Goal: Information Seeking & Learning: Learn about a topic

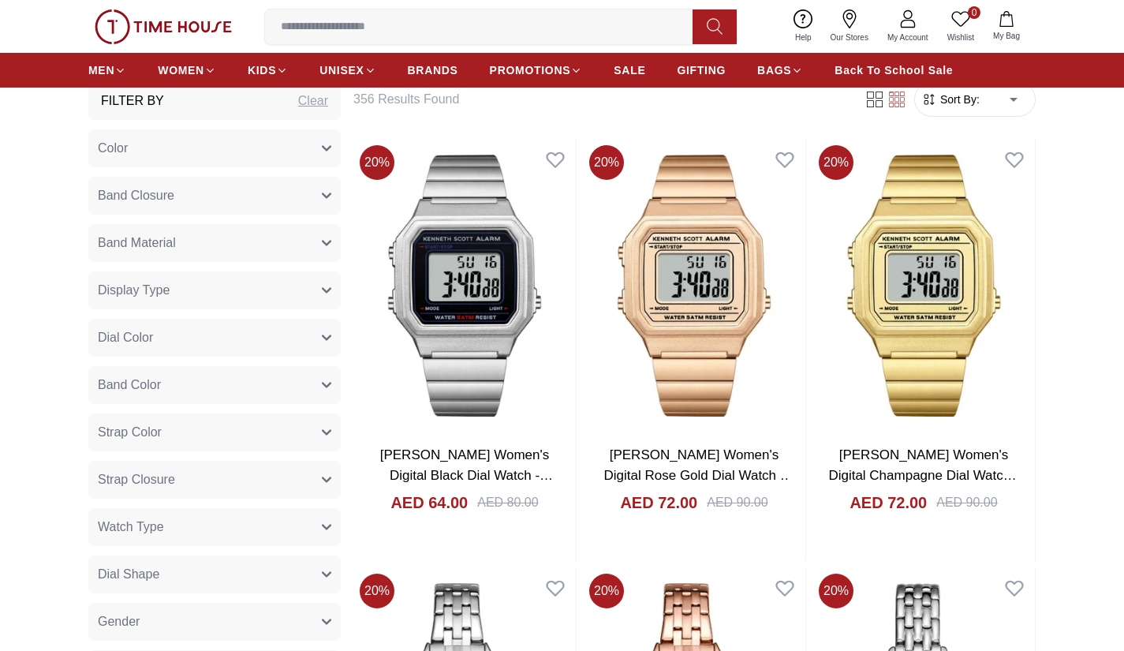
click at [312, 525] on button "Watch Type" at bounding box center [214, 527] width 252 height 38
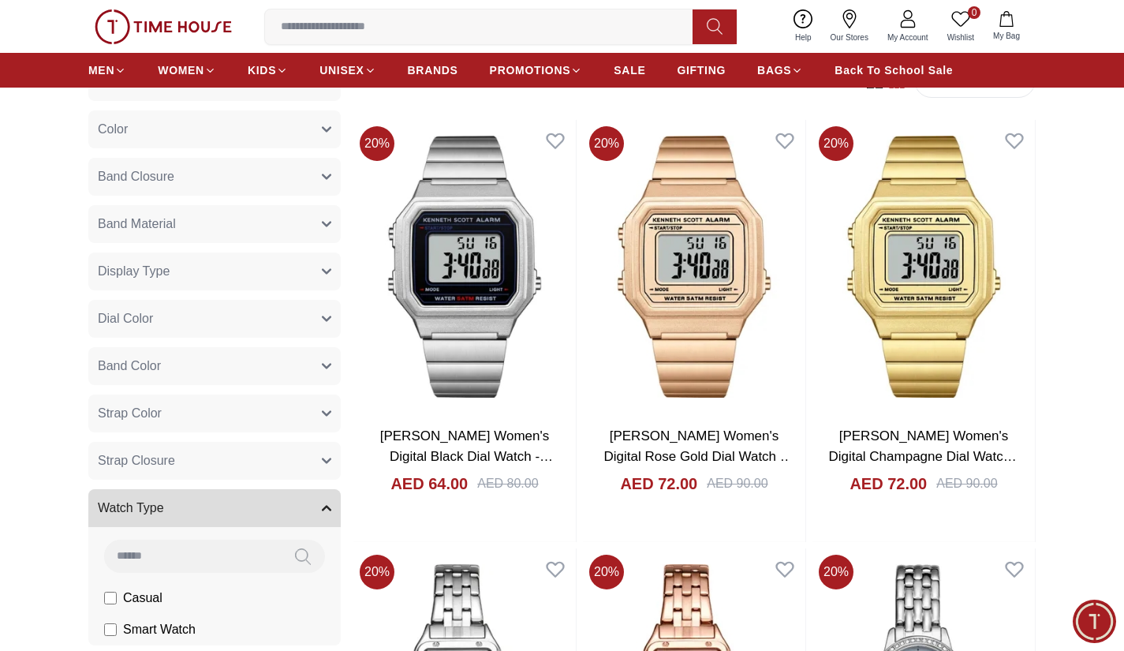
scroll to position [631, 0]
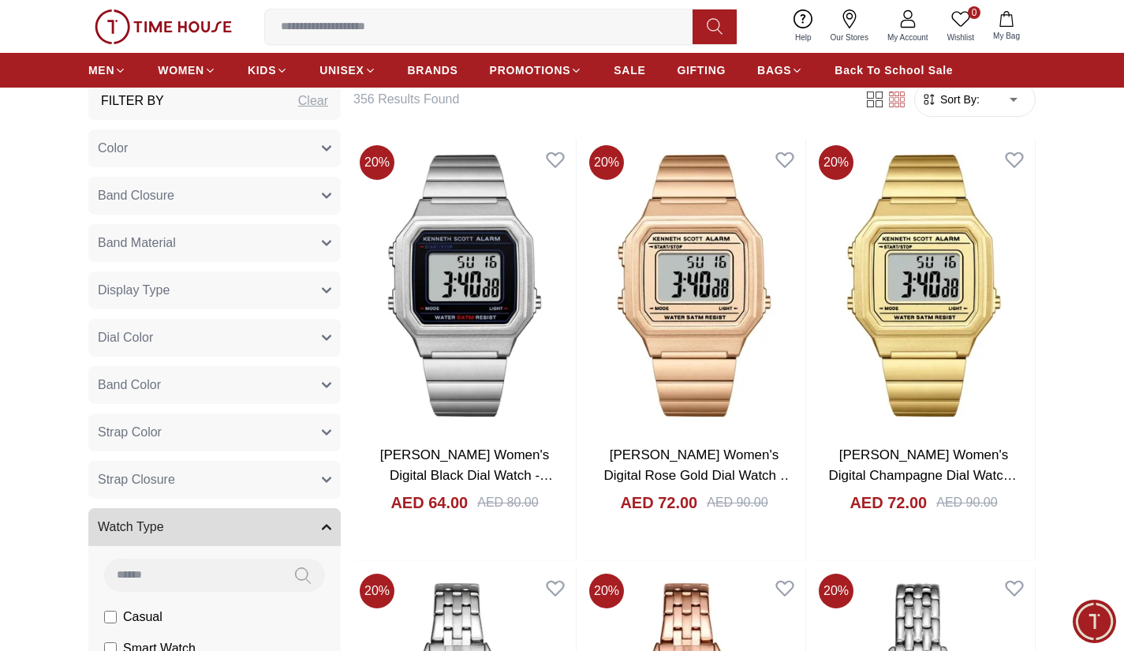
click at [297, 250] on button "Band Material" at bounding box center [214, 243] width 252 height 38
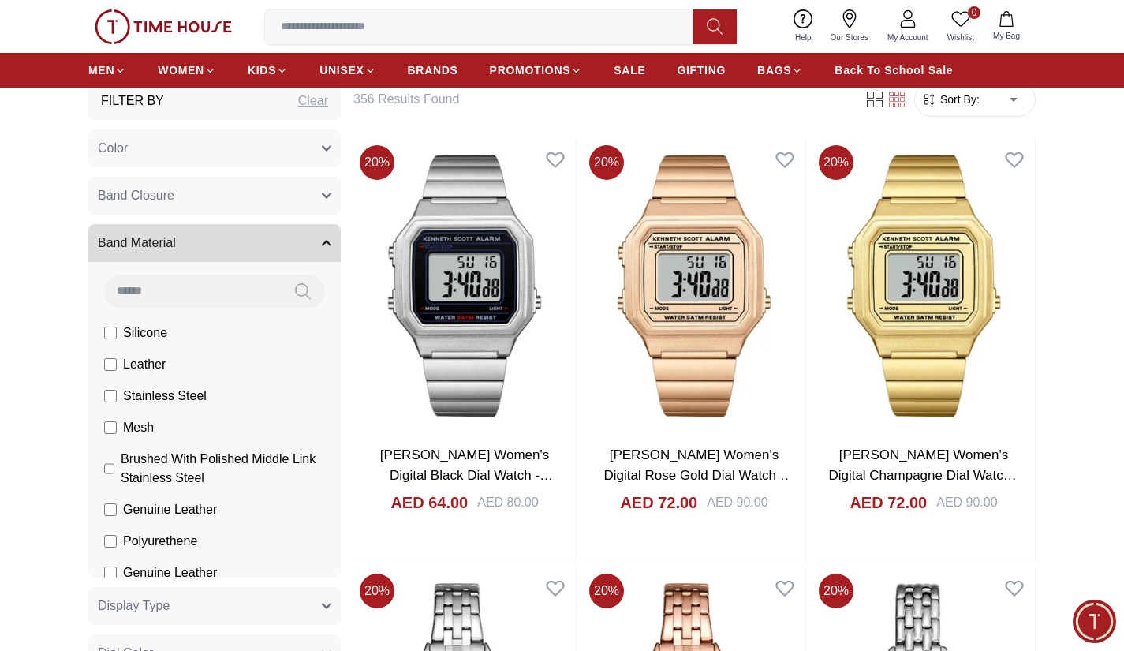
click at [290, 182] on button "Band Closure" at bounding box center [214, 196] width 252 height 38
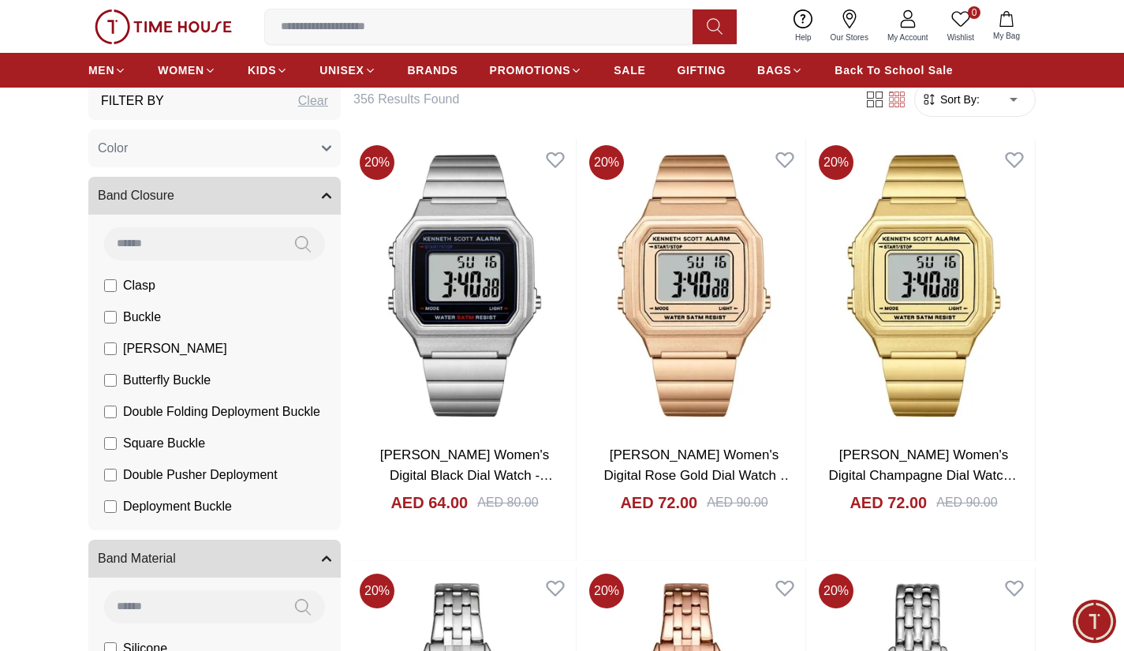
click at [291, 165] on button "Color" at bounding box center [214, 148] width 252 height 38
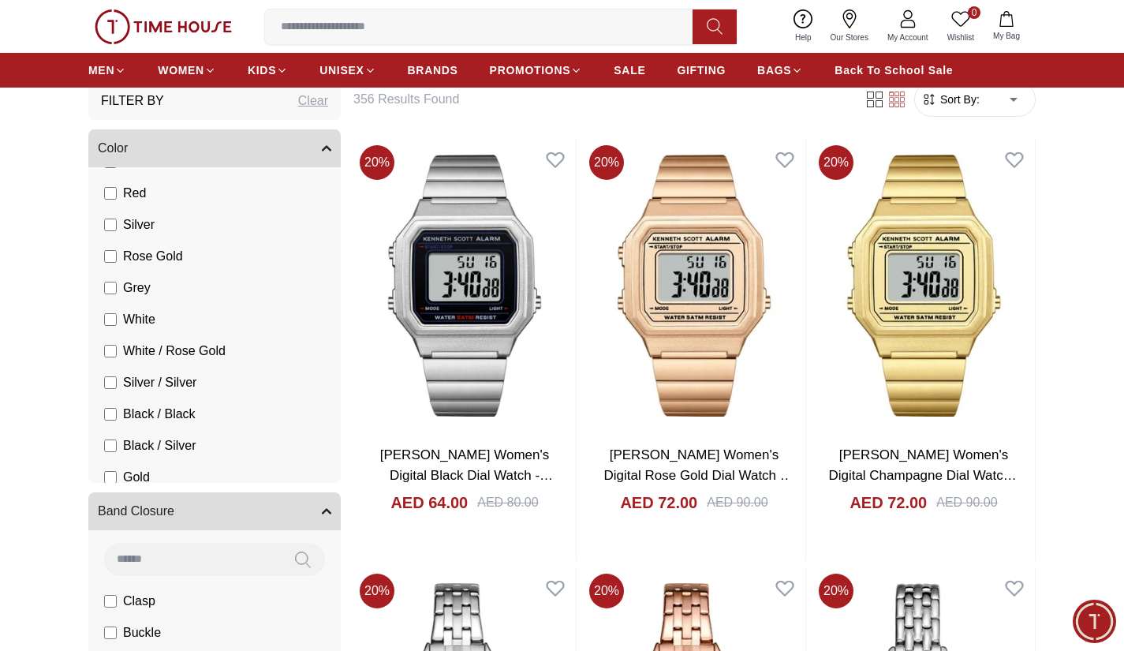
scroll to position [158, 0]
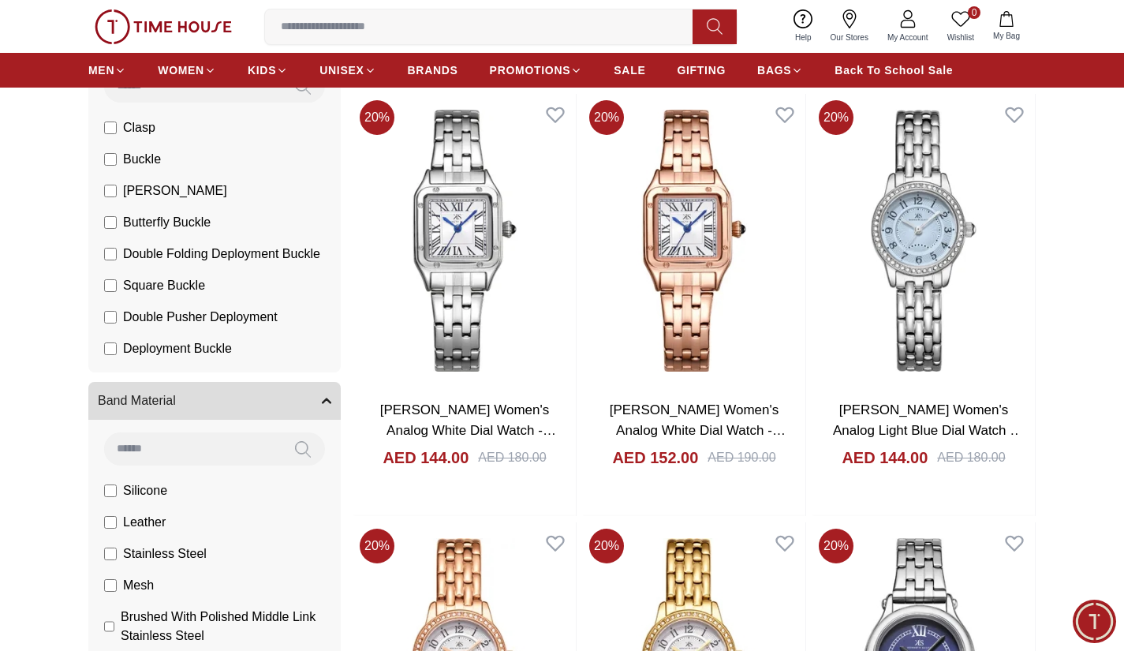
scroll to position [79, 0]
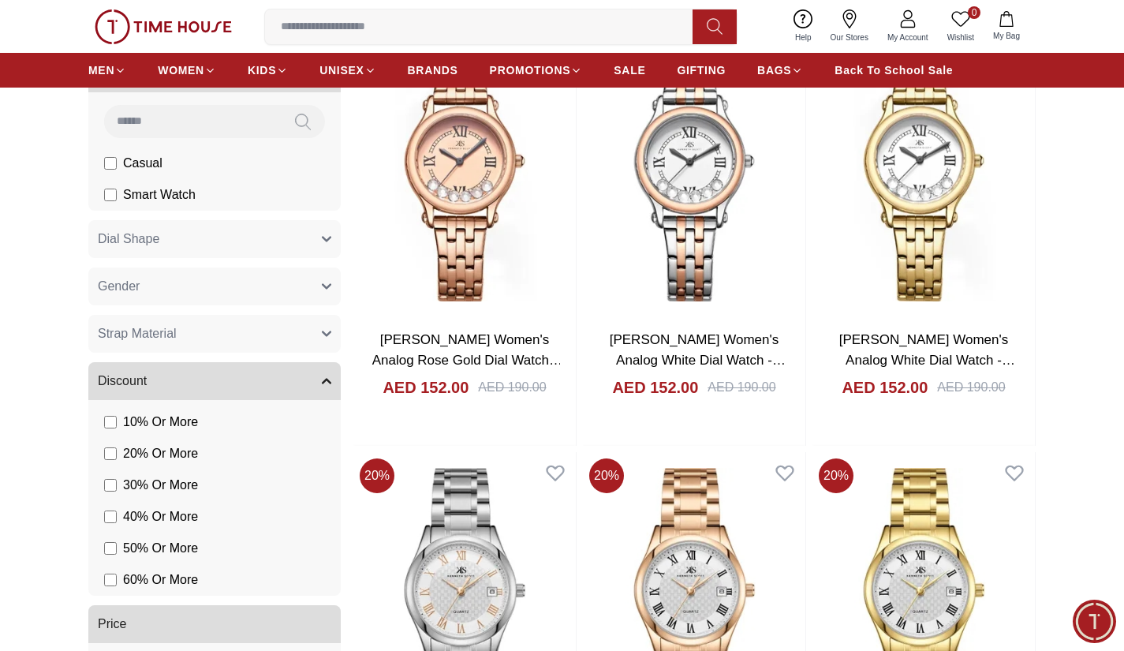
scroll to position [2051, 0]
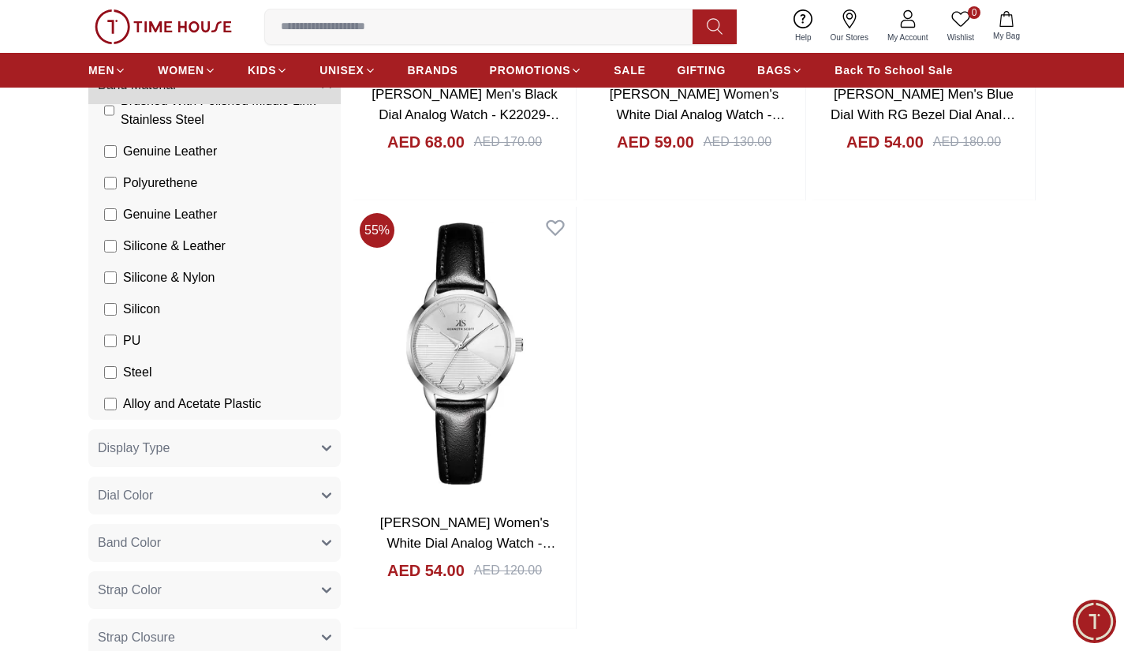
scroll to position [1341, 0]
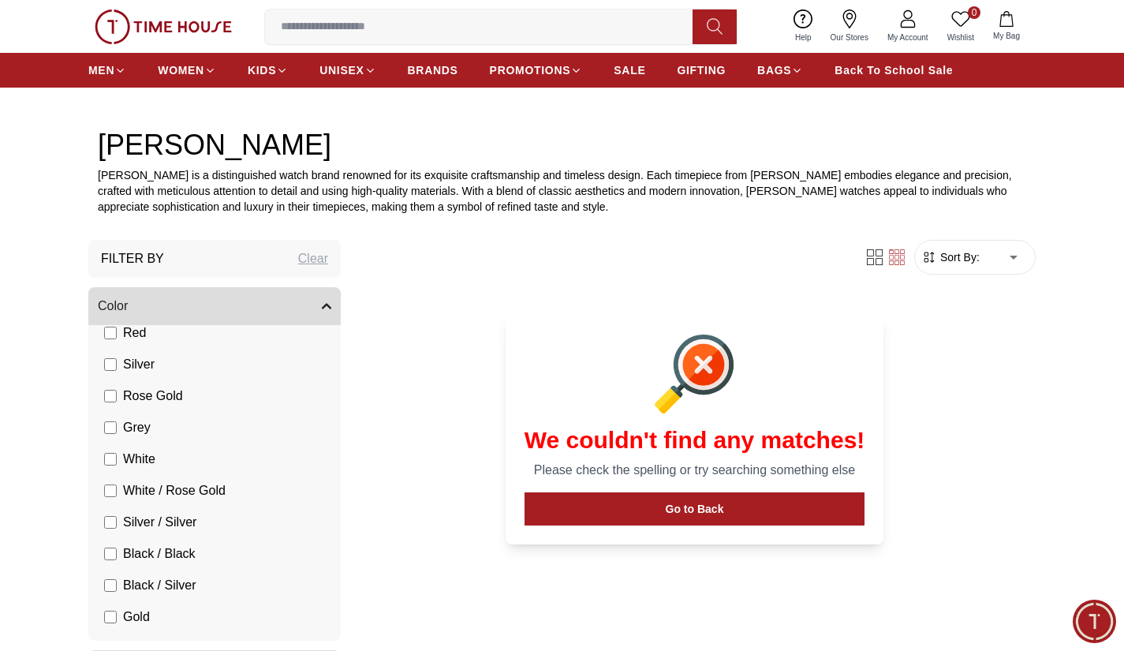
scroll to position [158, 0]
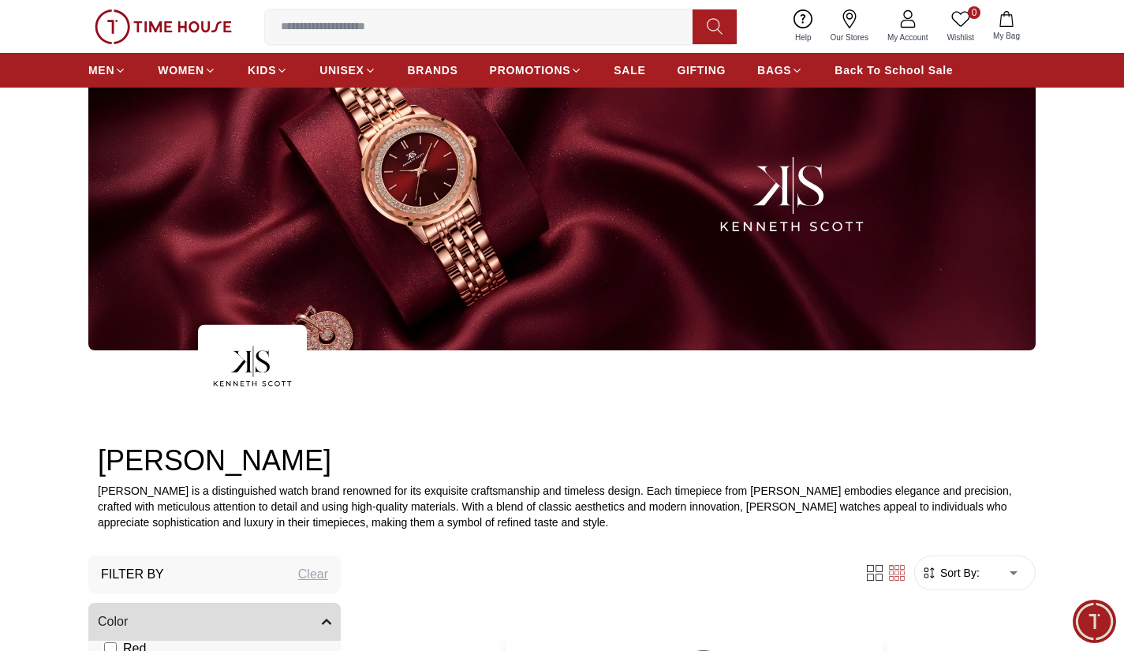
scroll to position [1341, 0]
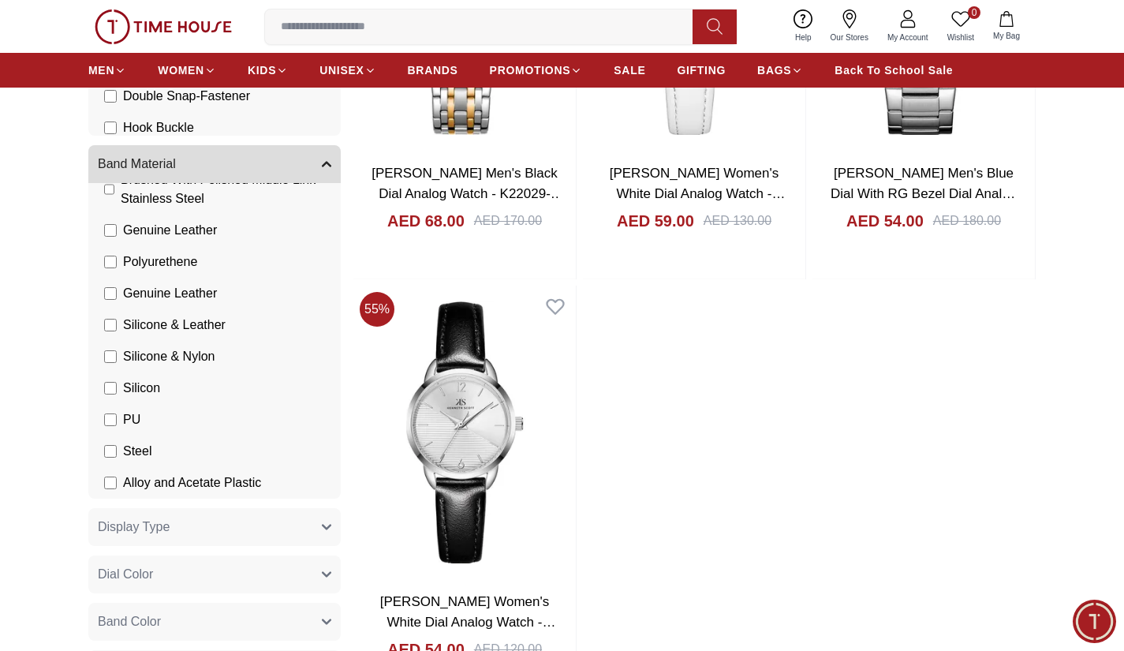
click at [799, 497] on div "55 % Kenneth Scott Women's Green Dial Analog Watch - K22517-GBGH AED 86.00 AED …" at bounding box center [694, 68] width 682 height 1279
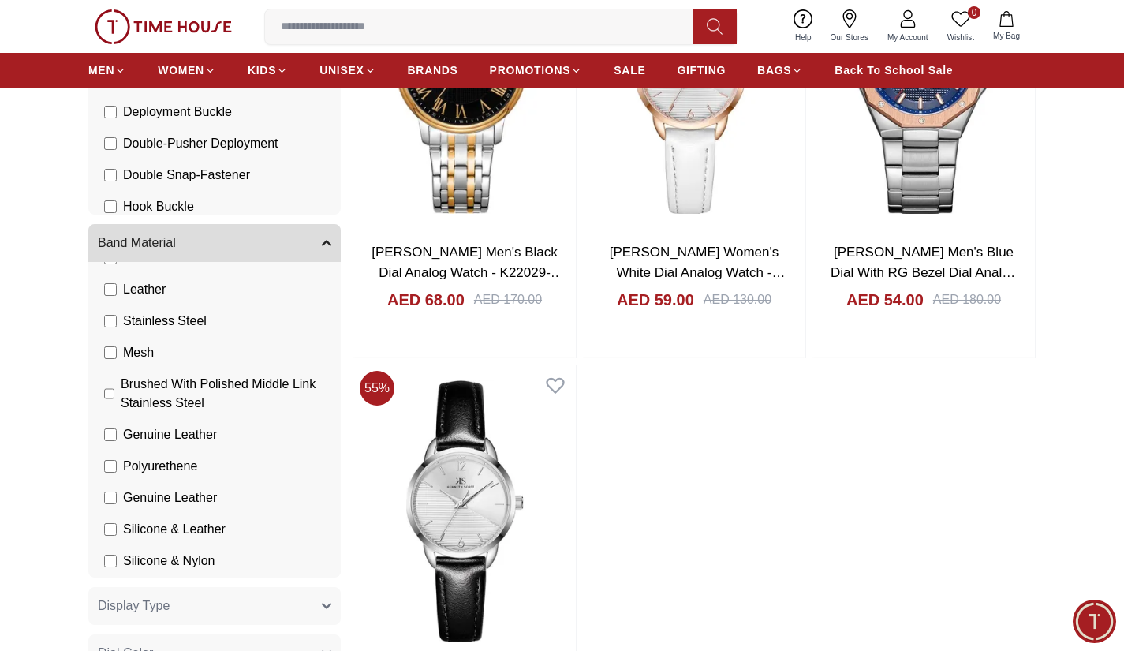
scroll to position [0, 0]
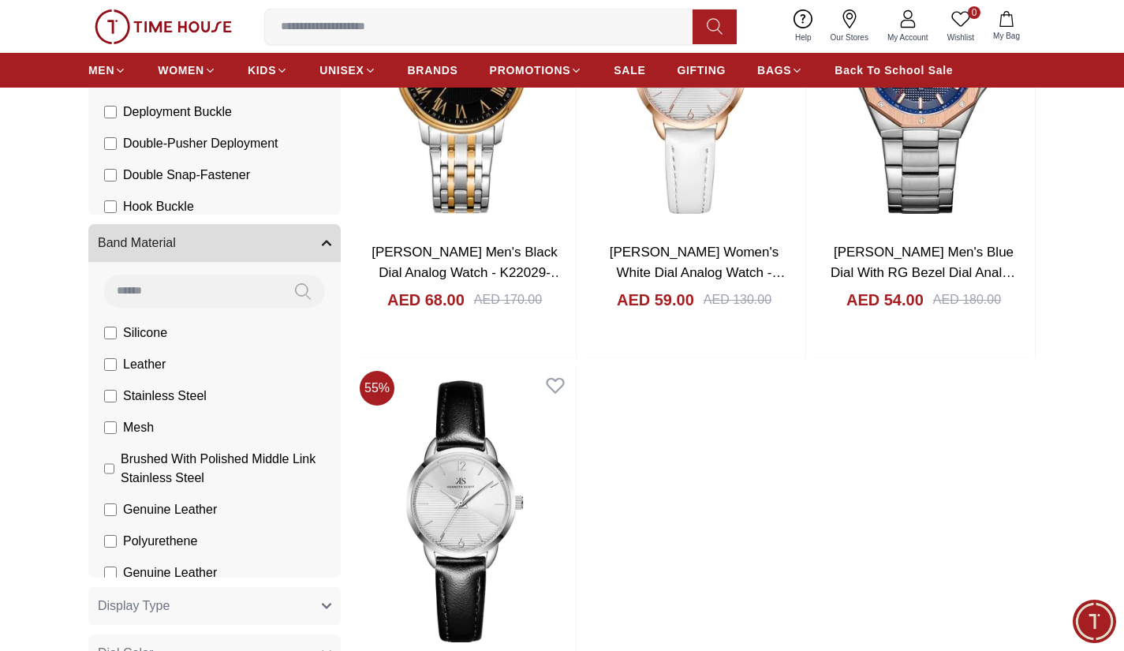
scroll to position [2051, 0]
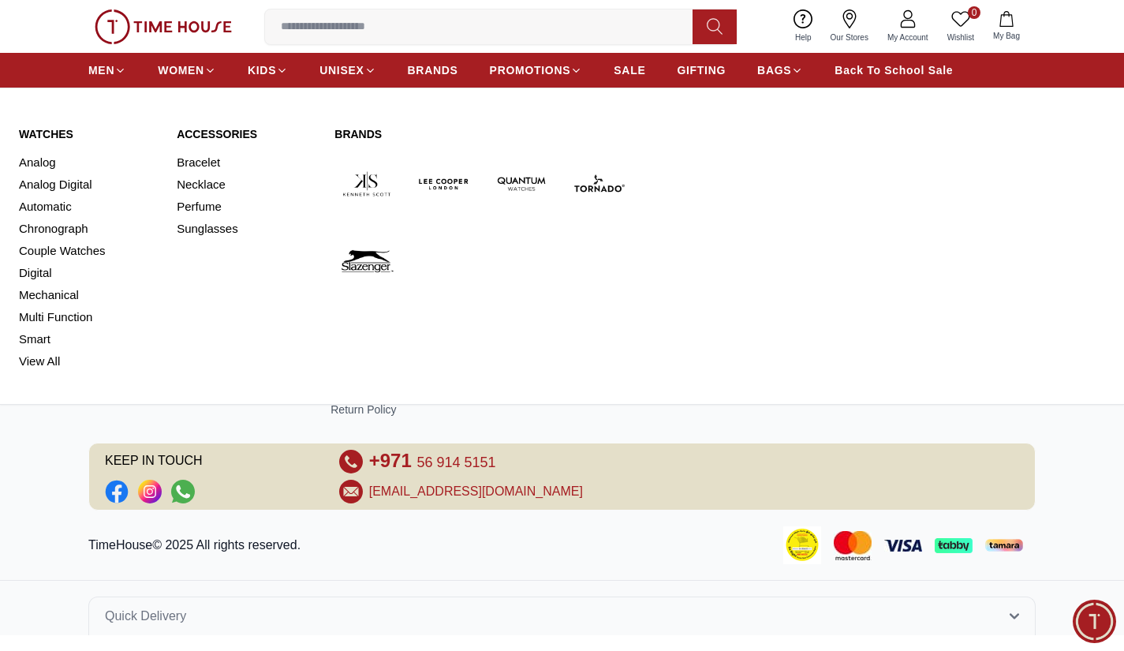
click at [358, 184] on img at bounding box center [366, 183] width 65 height 65
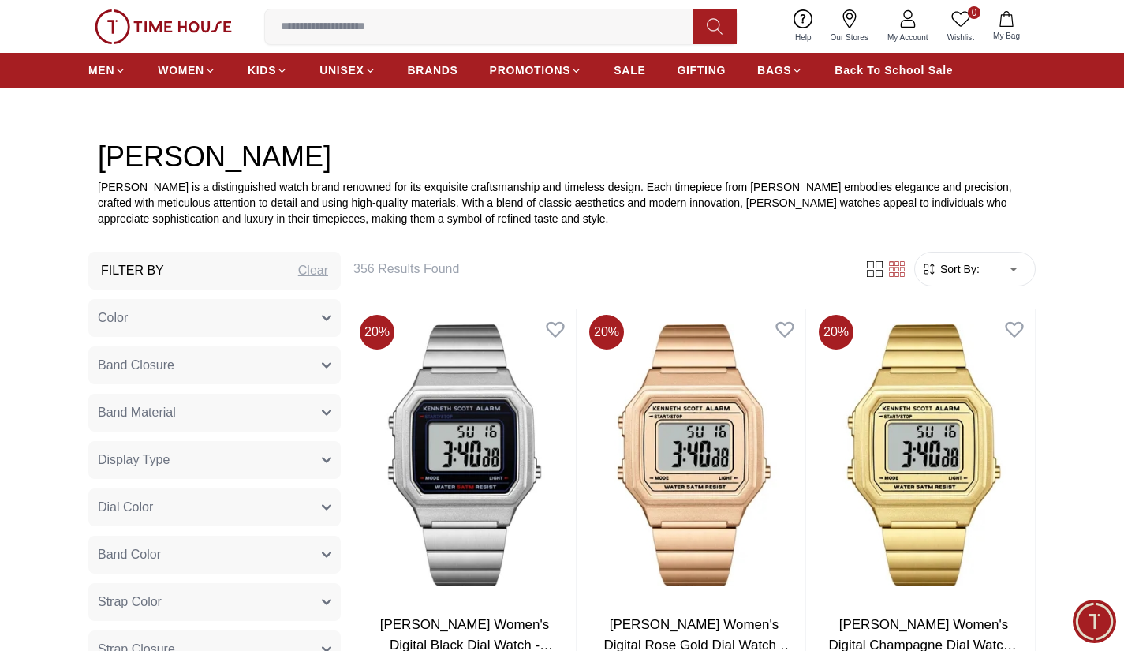
scroll to position [473, 0]
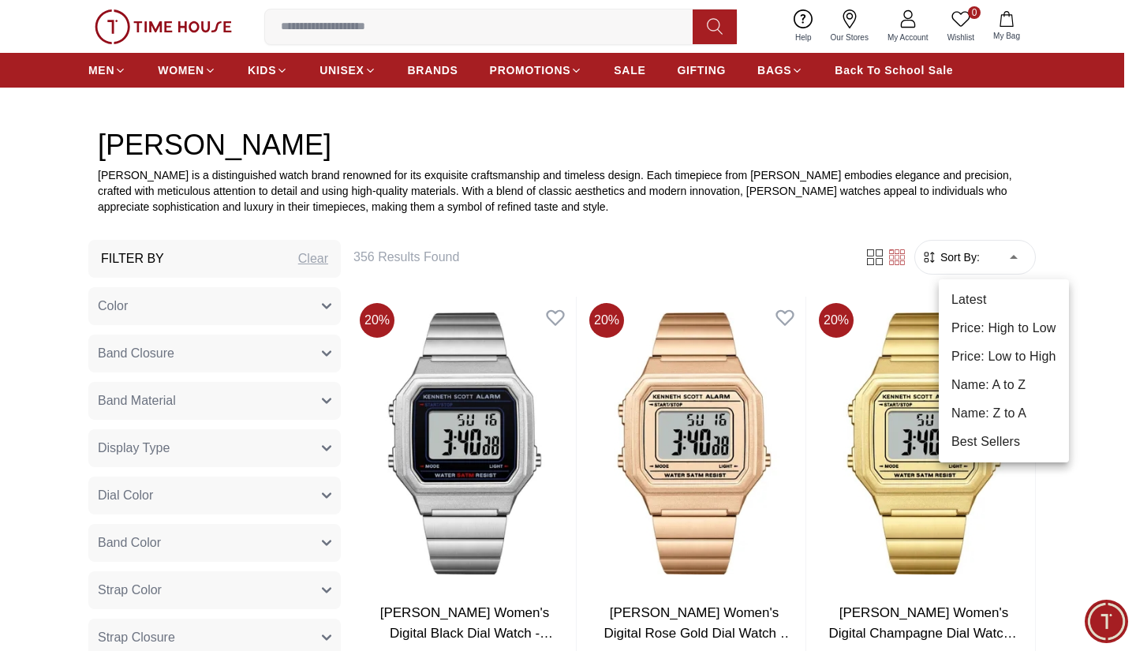
click at [873, 259] on div at bounding box center [568, 325] width 1136 height 651
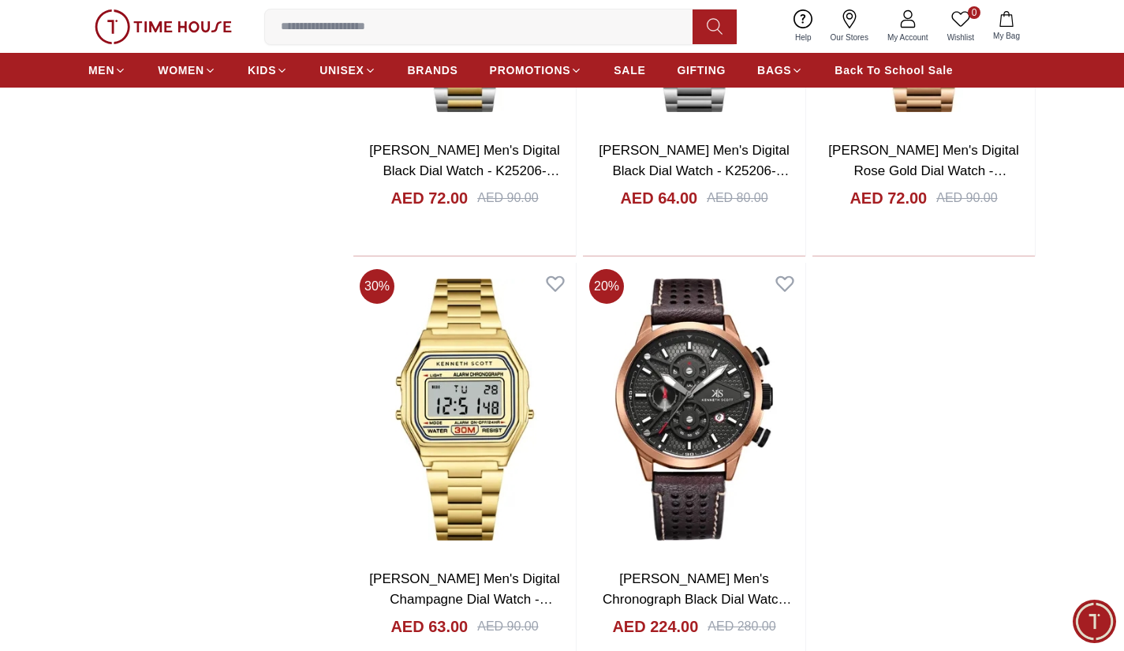
scroll to position [3235, 0]
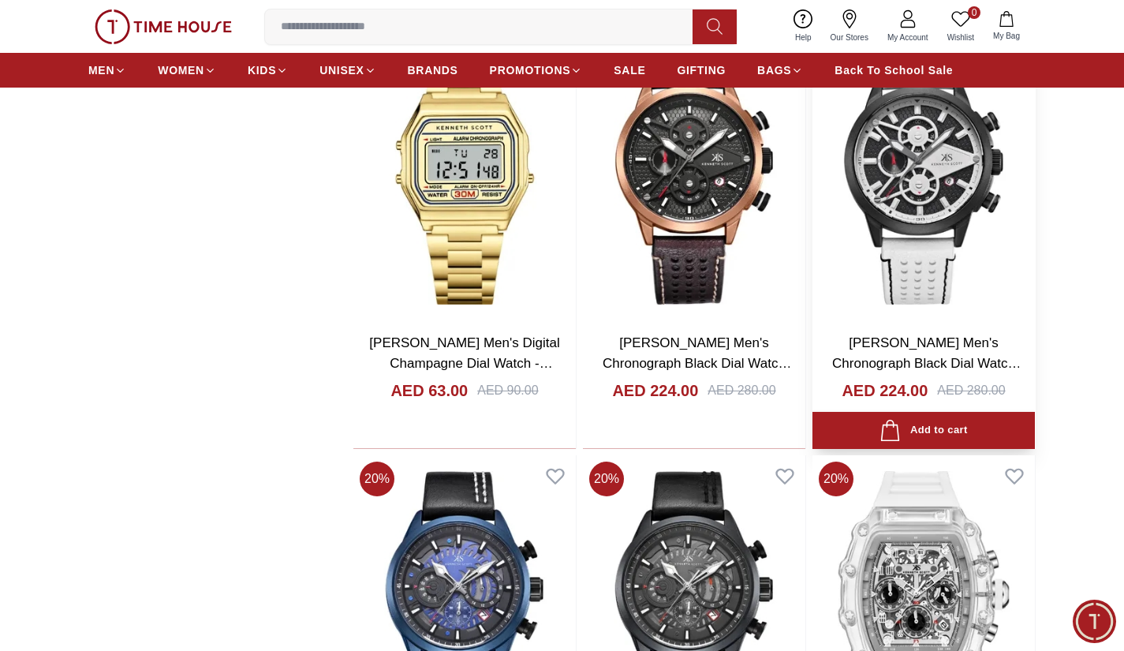
scroll to position [3471, 0]
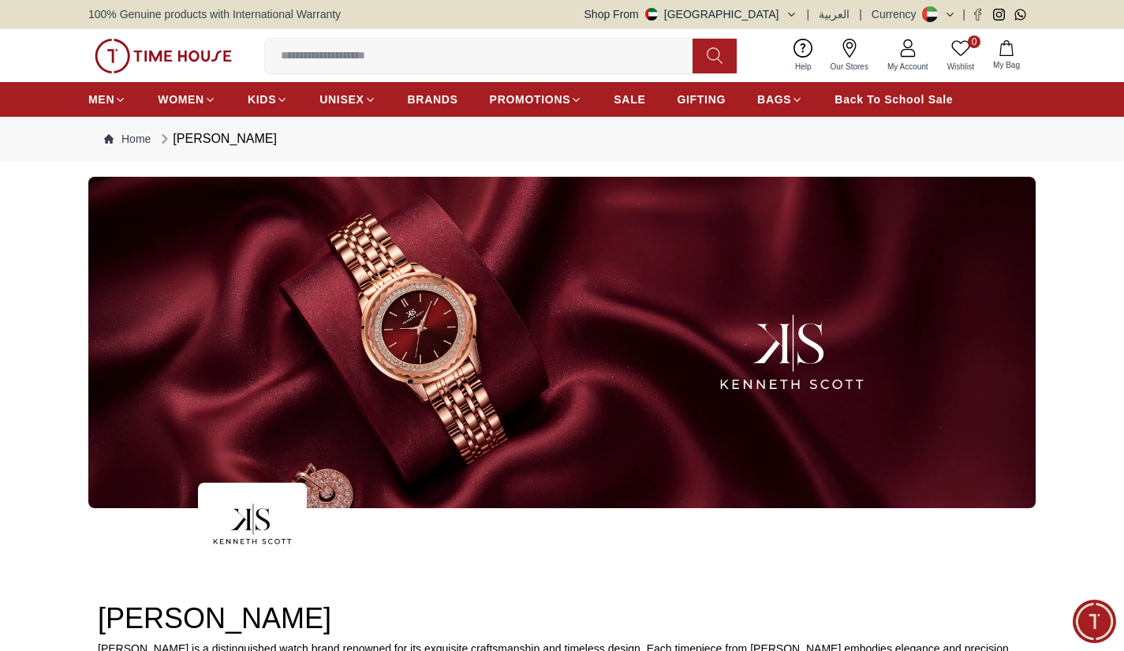
scroll to position [342, 0]
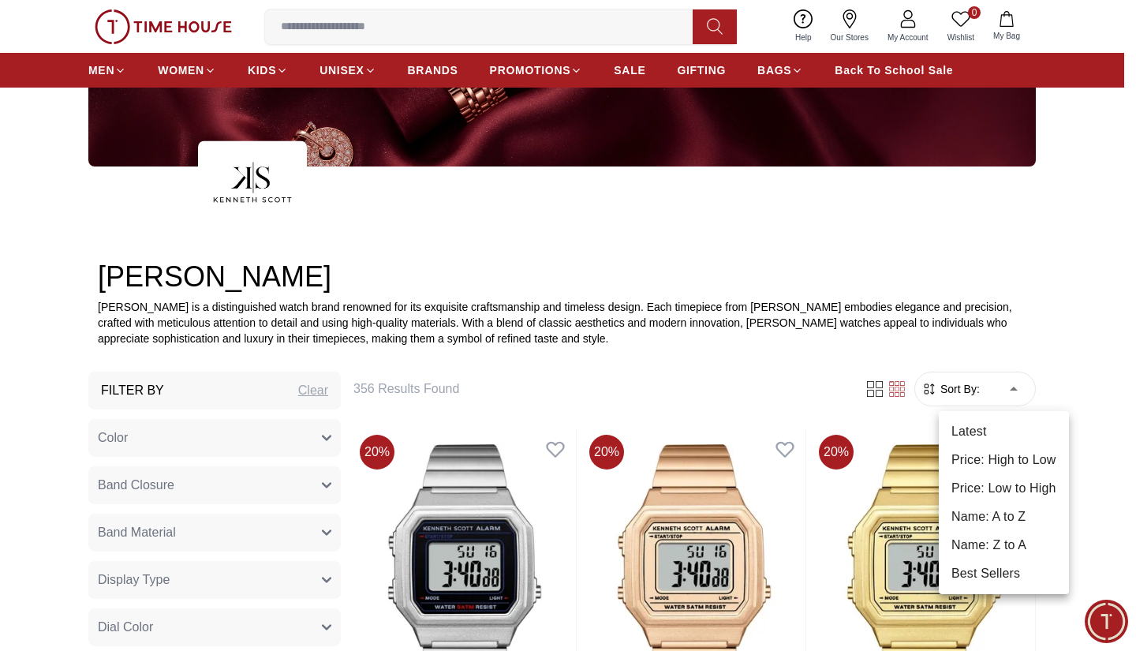
click at [73, 466] on div at bounding box center [568, 325] width 1136 height 651
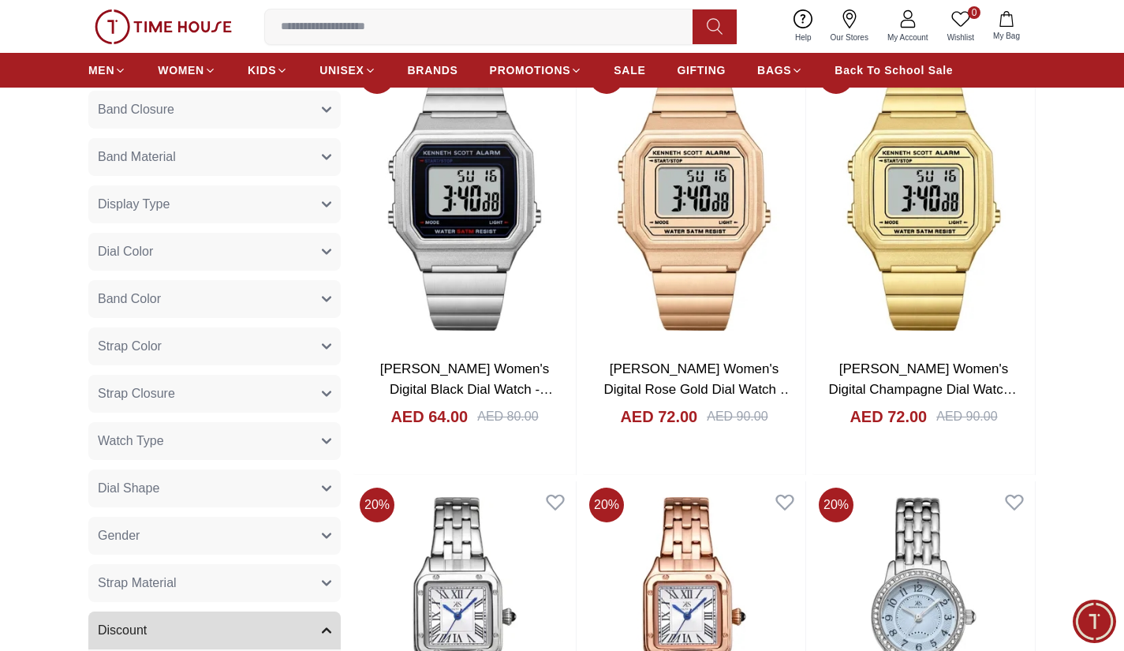
scroll to position [736, 0]
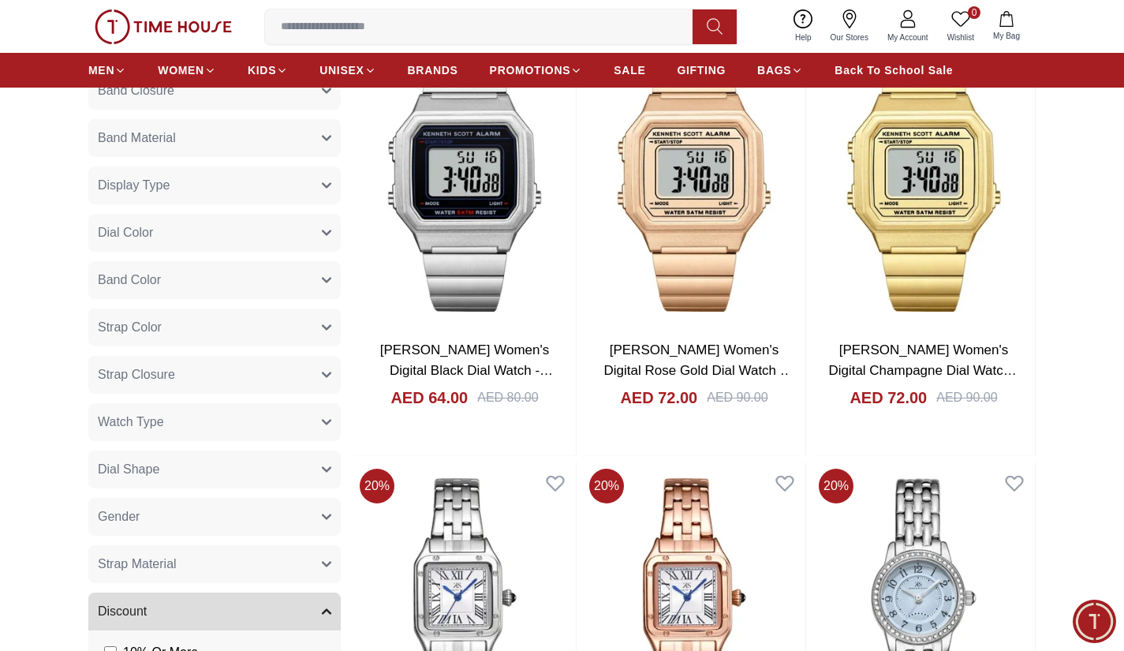
click at [257, 432] on button "Watch Type" at bounding box center [214, 422] width 252 height 38
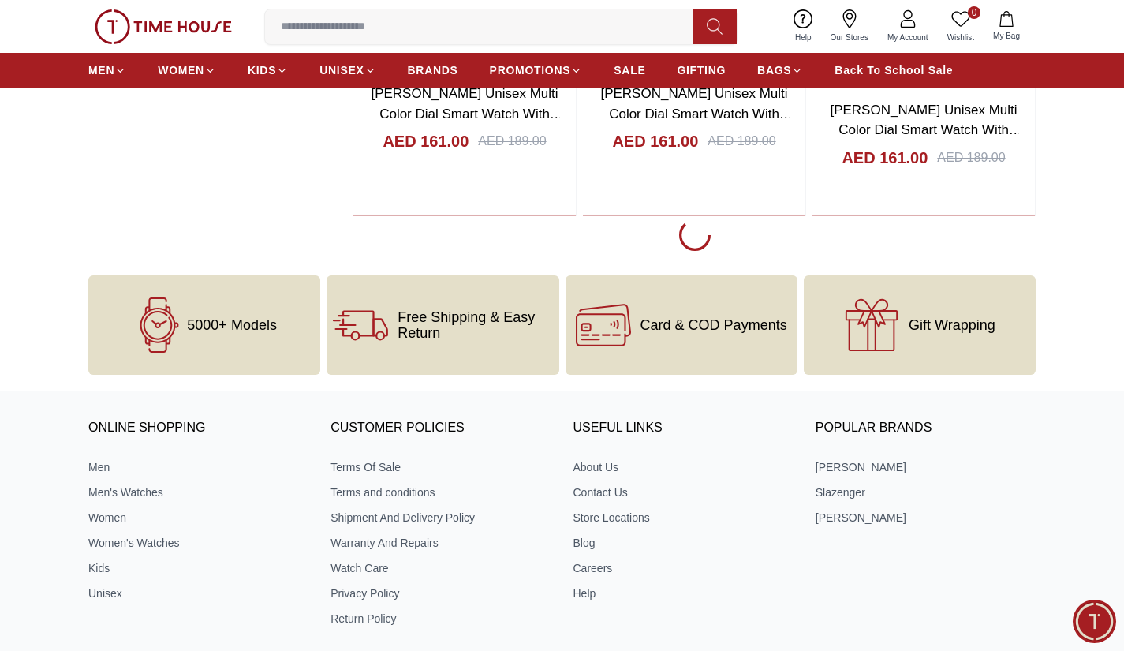
scroll to position [9137, 0]
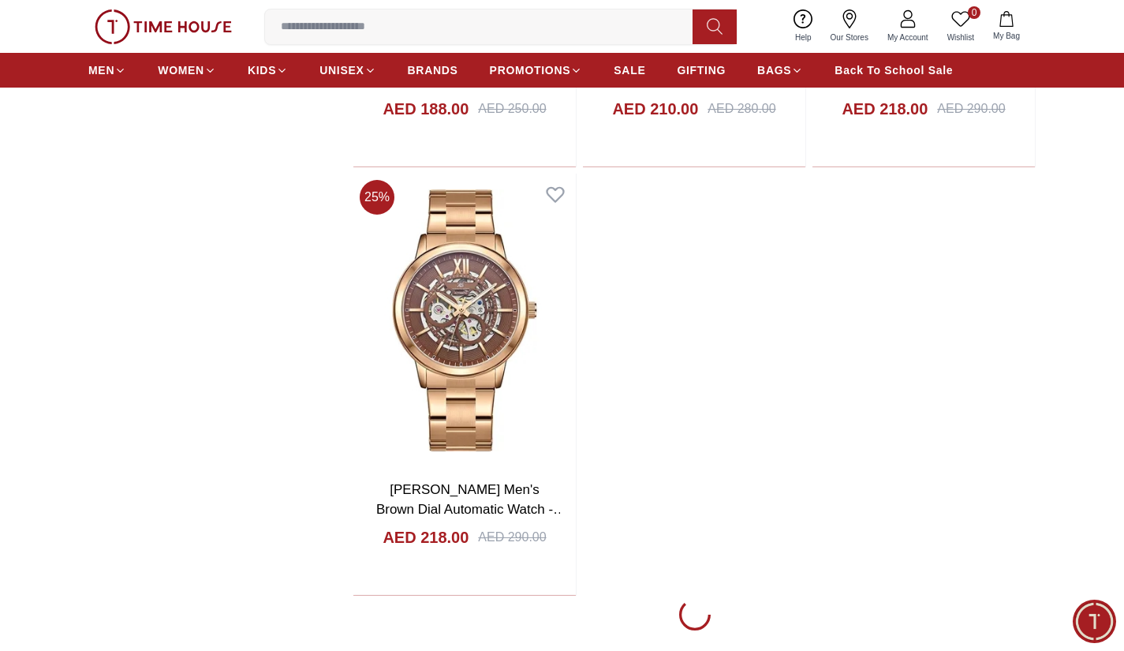
scroll to position [15054, 0]
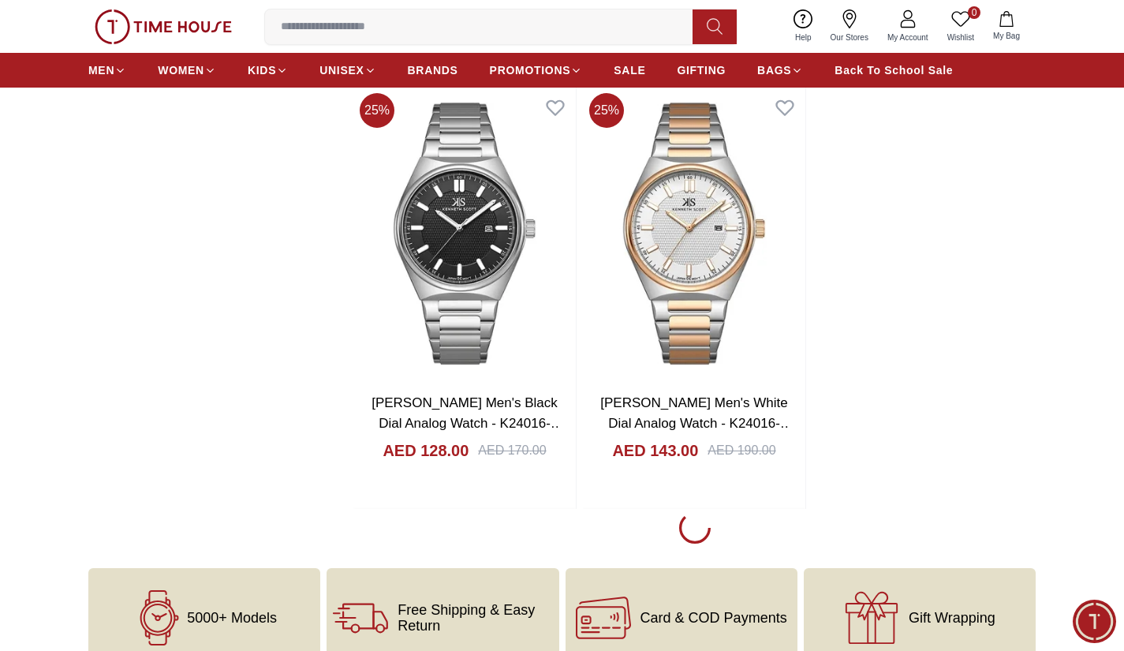
scroll to position [20419, 0]
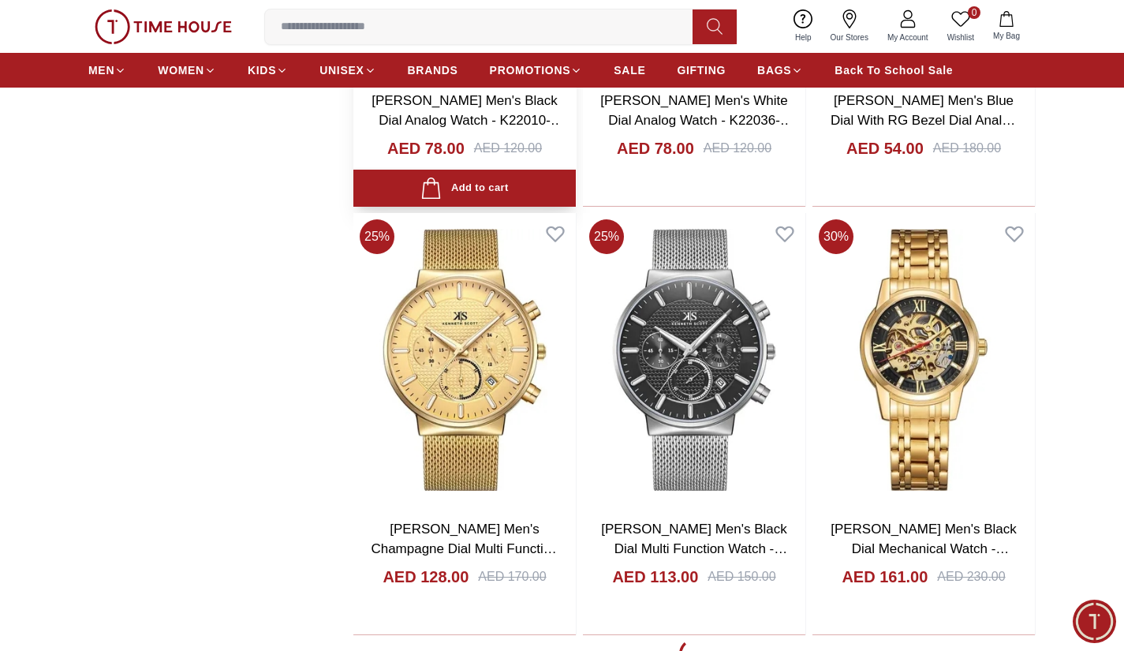
scroll to position [26020, 0]
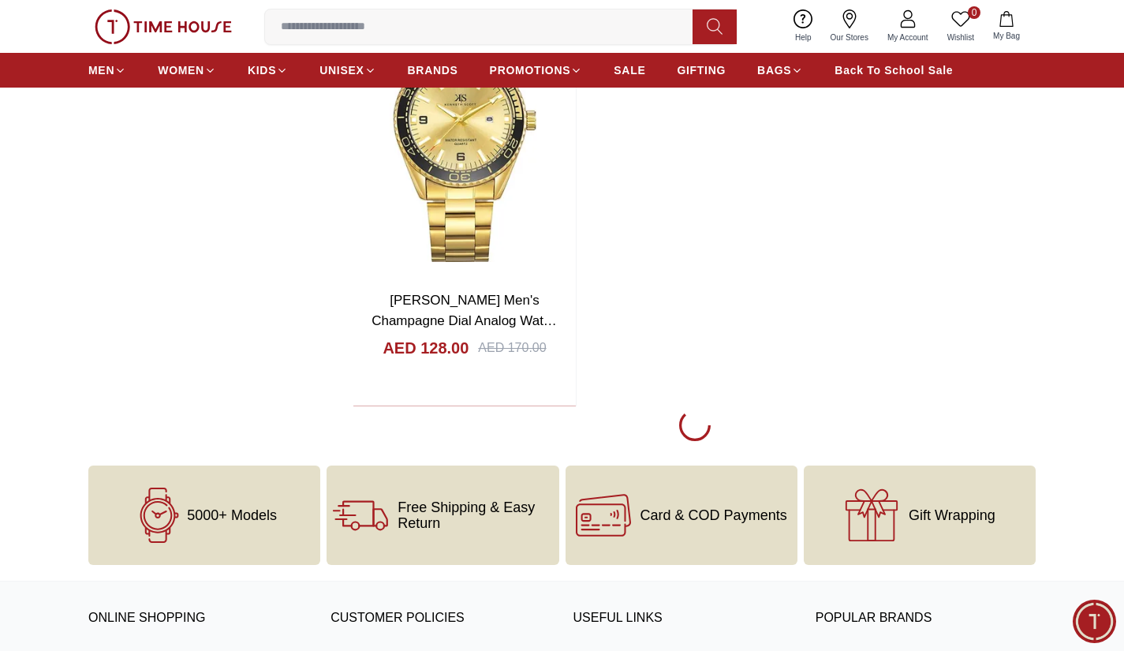
scroll to position [32094, 0]
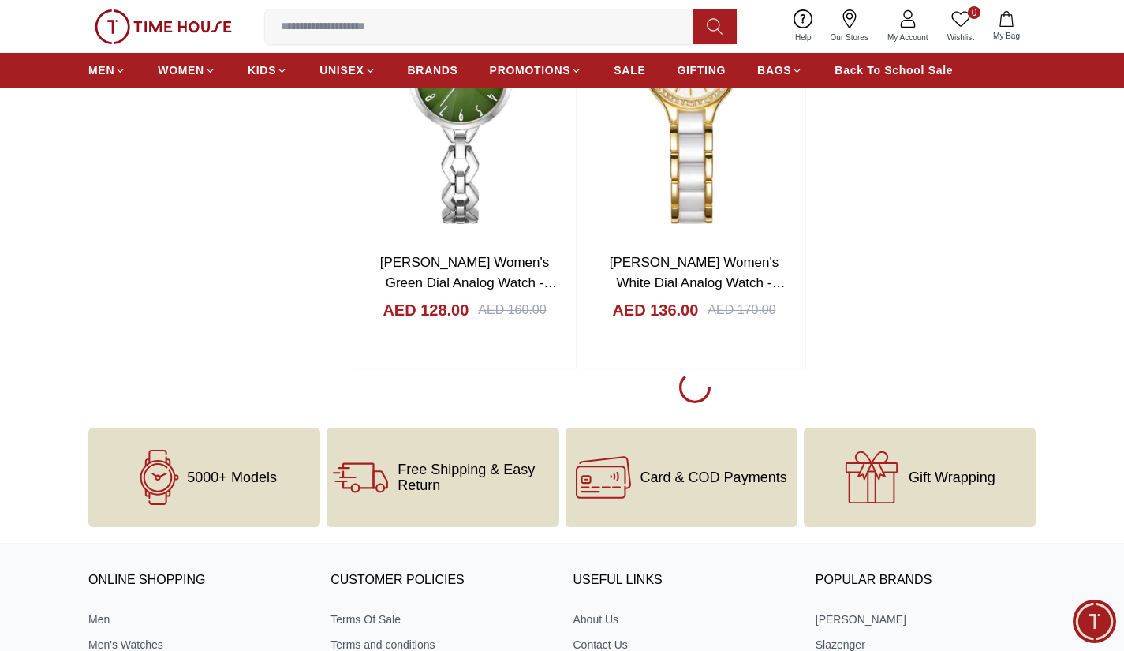
scroll to position [37696, 0]
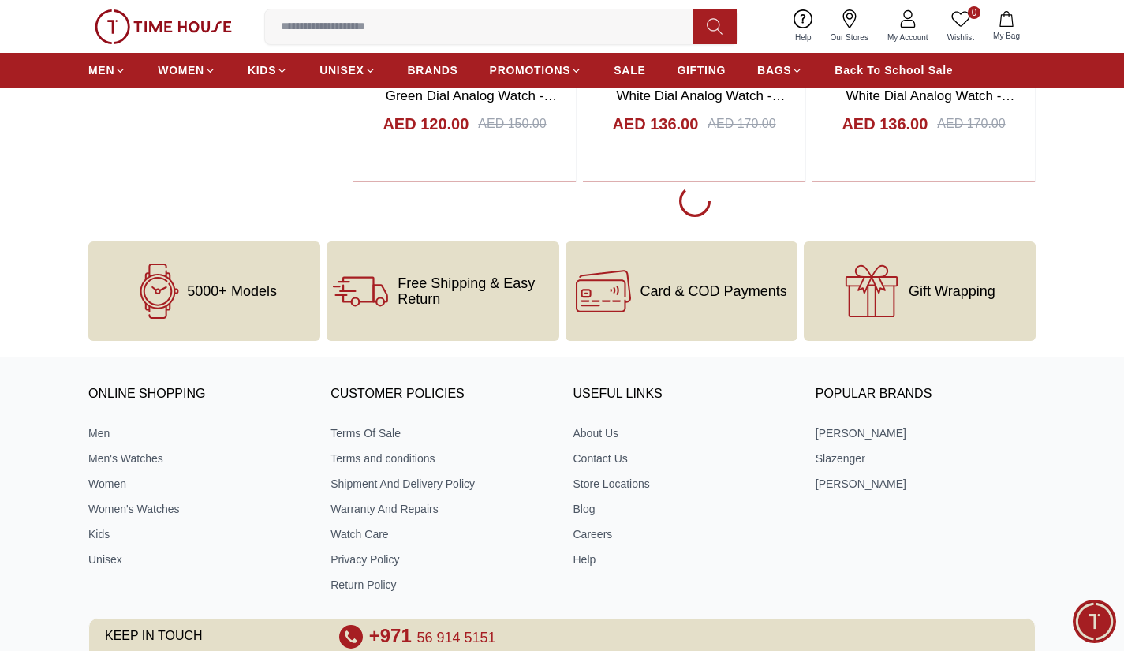
scroll to position [43534, 0]
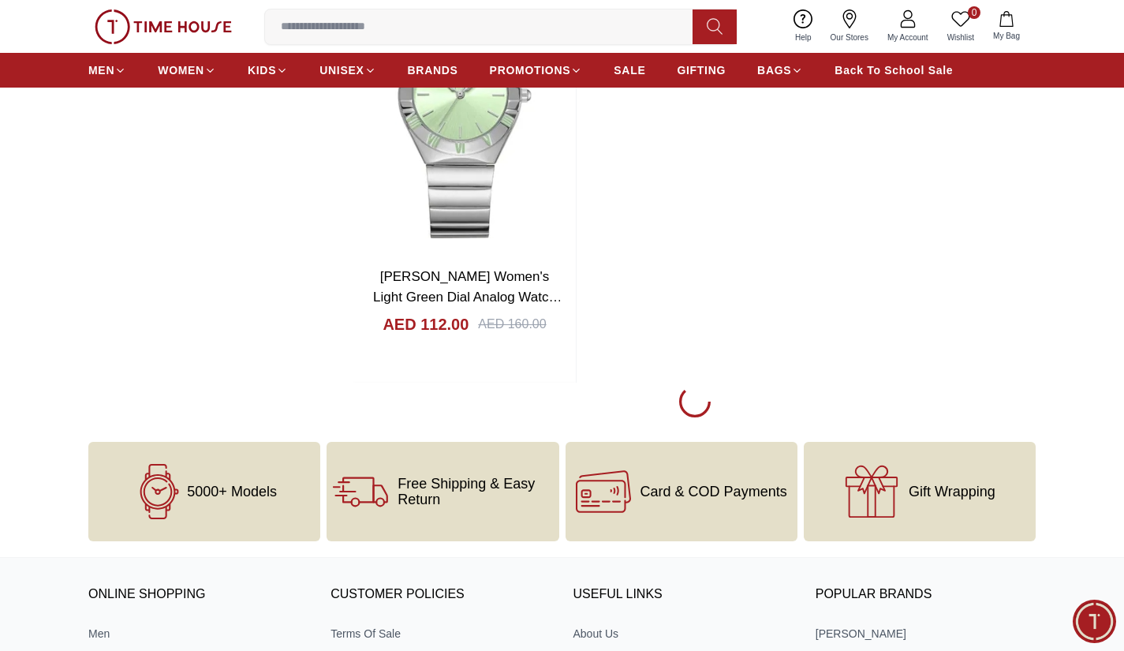
scroll to position [49293, 0]
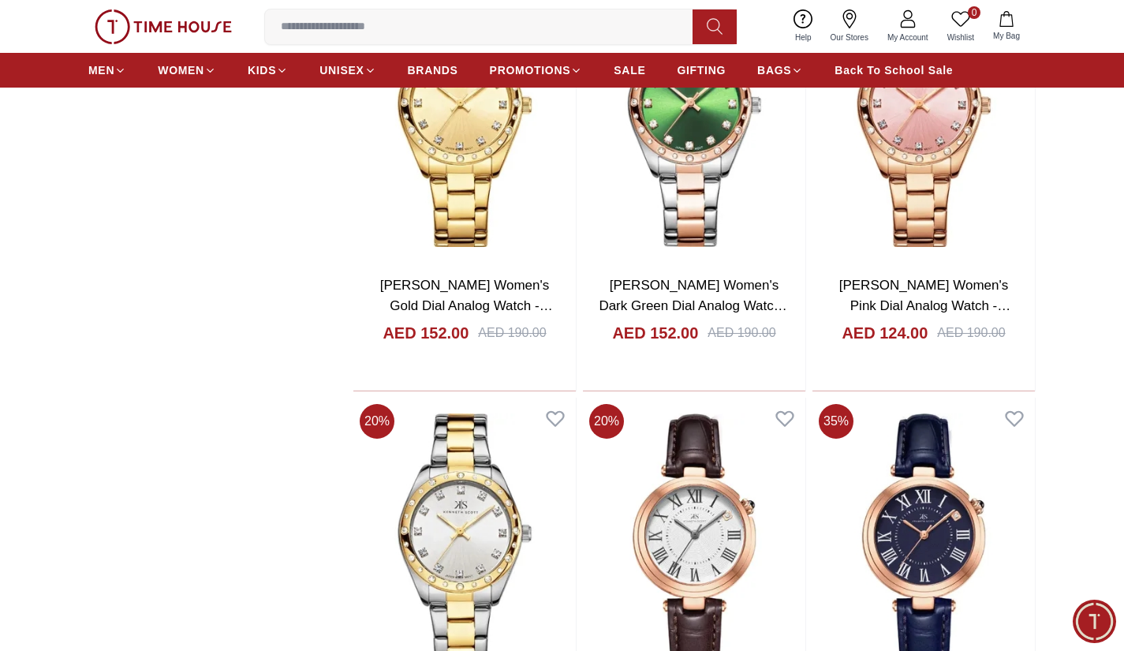
scroll to position [50397, 0]
